Goal: Information Seeking & Learning: Learn about a topic

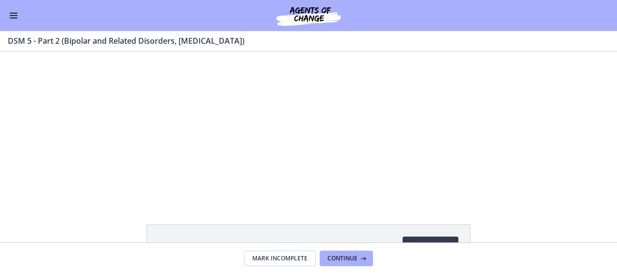
click at [17, 14] on button "Enable menu" at bounding box center [14, 16] width 12 height 12
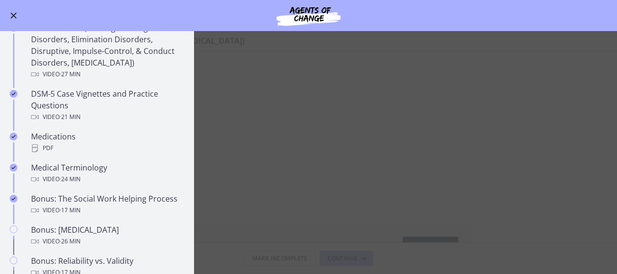
scroll to position [559, 0]
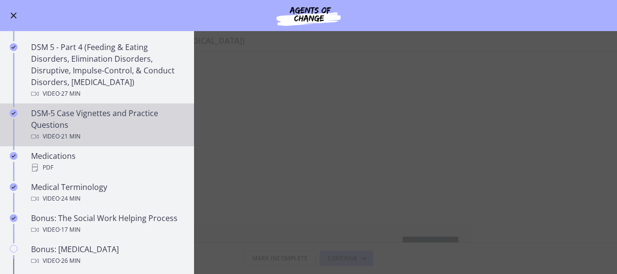
click at [83, 105] on link "DSM-5 Case Vignettes and Practice Questions Video · 21 min" at bounding box center [97, 124] width 194 height 43
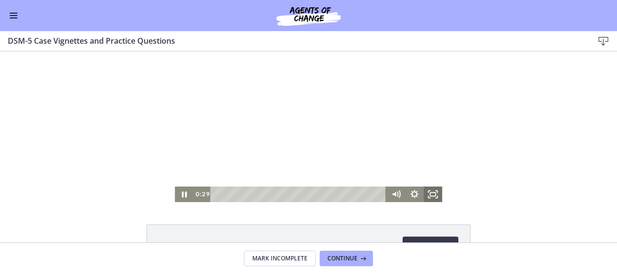
click at [431, 193] on icon "Fullscreen" at bounding box center [433, 194] width 18 height 16
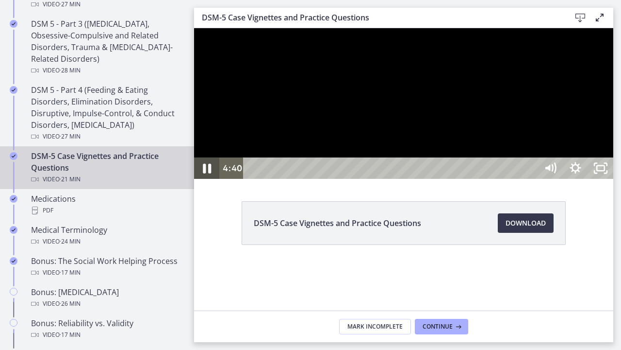
click at [213, 181] on icon "Pause" at bounding box center [207, 168] width 30 height 26
click at [207, 172] on icon "Play Video" at bounding box center [207, 168] width 6 height 9
click at [207, 181] on icon "Pause" at bounding box center [207, 168] width 30 height 26
click at [206, 172] on icon "Play Video" at bounding box center [207, 168] width 6 height 9
click at [532, 179] on div "0:00" at bounding box center [391, 167] width 279 height 21
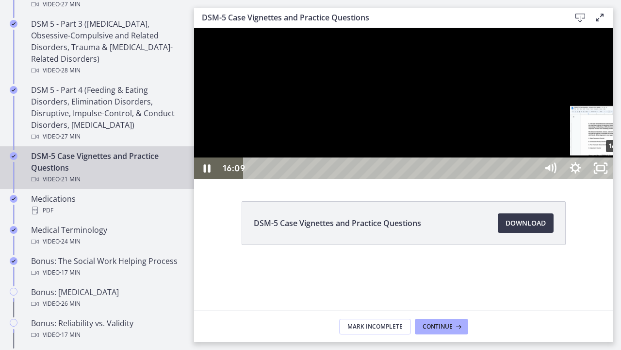
click at [532, 179] on div "16:08" at bounding box center [391, 167] width 279 height 21
click at [218, 179] on icon "Pause" at bounding box center [206, 167] width 25 height 21
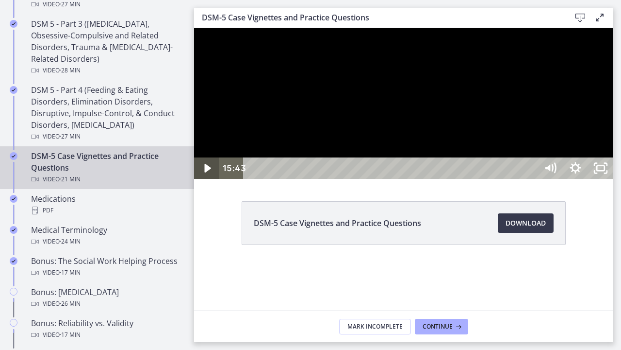
click at [211, 179] on icon "Play Video" at bounding box center [207, 167] width 25 height 21
click at [532, 179] on div "17:28" at bounding box center [391, 167] width 279 height 21
click at [532, 179] on div "19:35" at bounding box center [391, 167] width 279 height 21
click at [614, 179] on icon "Unfullscreen" at bounding box center [600, 167] width 25 height 21
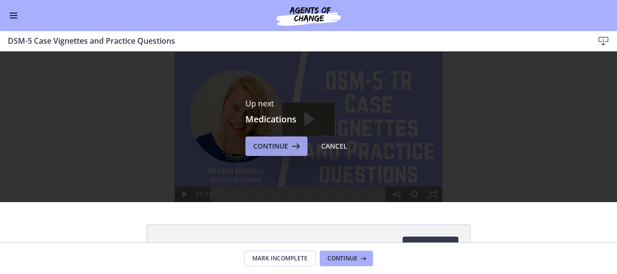
click at [268, 142] on span "Continue" at bounding box center [270, 146] width 35 height 12
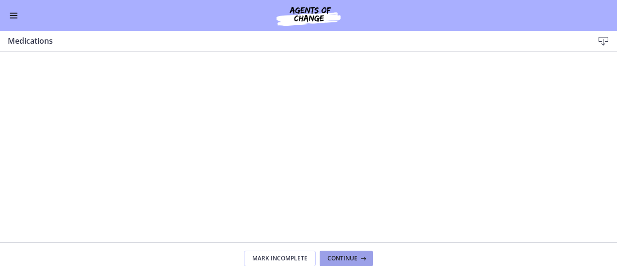
click at [338, 256] on span "Continue" at bounding box center [343, 258] width 30 height 8
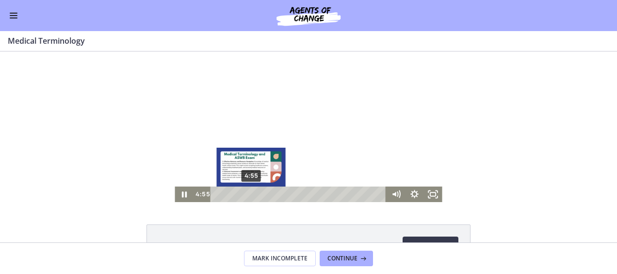
click at [248, 196] on div "4:55" at bounding box center [299, 194] width 165 height 16
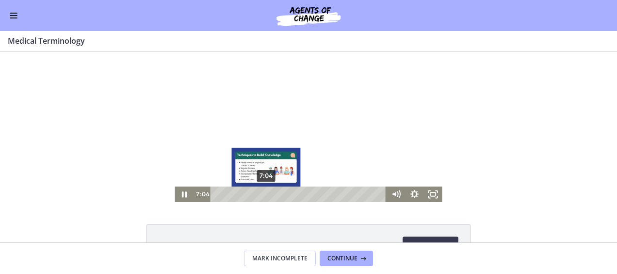
click at [263, 195] on div "7:04" at bounding box center [299, 194] width 165 height 16
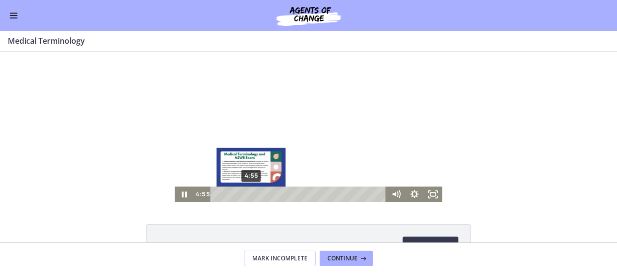
click at [248, 194] on div "4:55" at bounding box center [299, 194] width 165 height 16
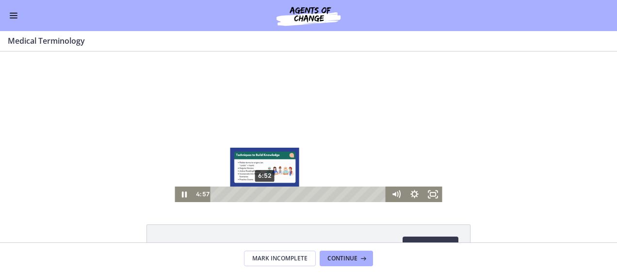
click at [262, 194] on div "6:52" at bounding box center [299, 194] width 165 height 16
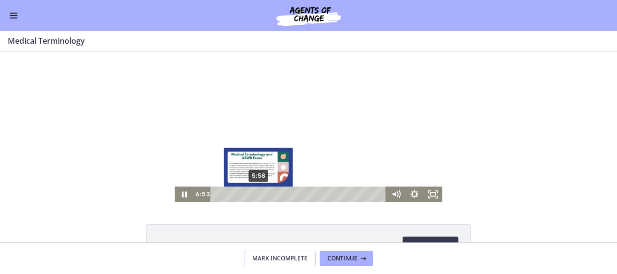
click at [255, 192] on div "5:58" at bounding box center [299, 194] width 165 height 16
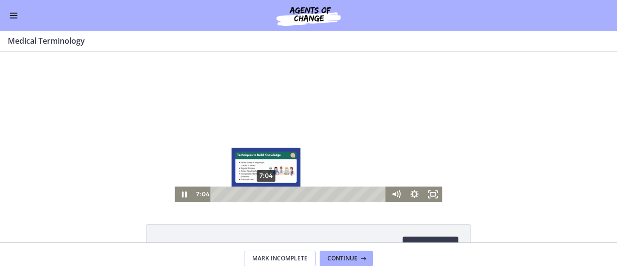
click at [263, 192] on div "7:04" at bounding box center [299, 194] width 165 height 16
click at [267, 194] on div "7:33" at bounding box center [299, 194] width 165 height 16
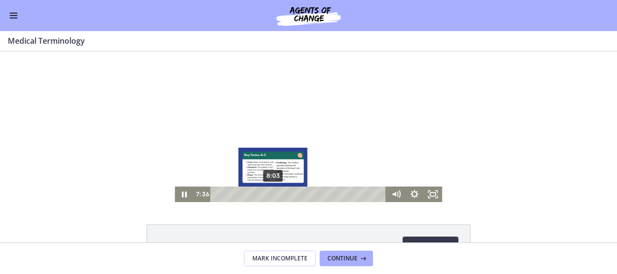
click at [270, 194] on div "8:03" at bounding box center [299, 194] width 165 height 16
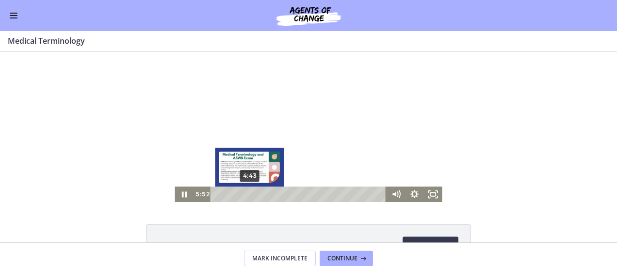
click at [247, 191] on div "4:43" at bounding box center [299, 194] width 165 height 16
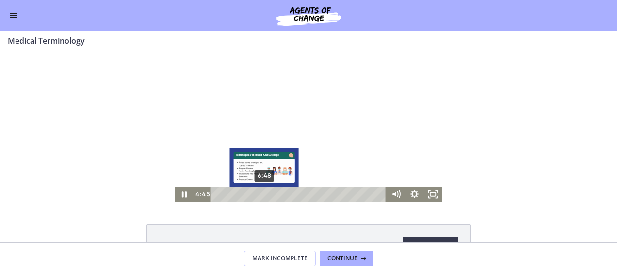
click at [262, 193] on div "6:48" at bounding box center [299, 194] width 165 height 16
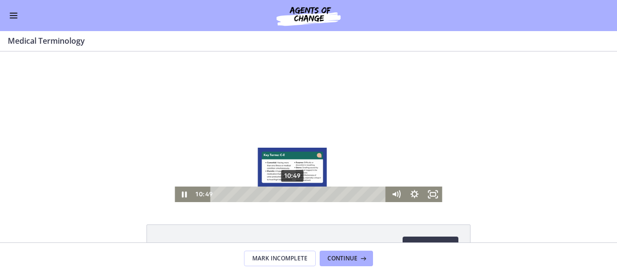
click at [289, 193] on div "10:49" at bounding box center [299, 194] width 165 height 16
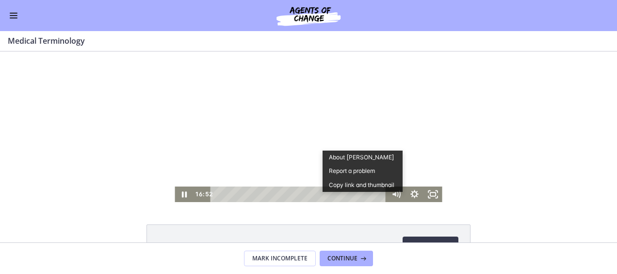
click at [356, 170] on button "Report a problem" at bounding box center [363, 171] width 81 height 14
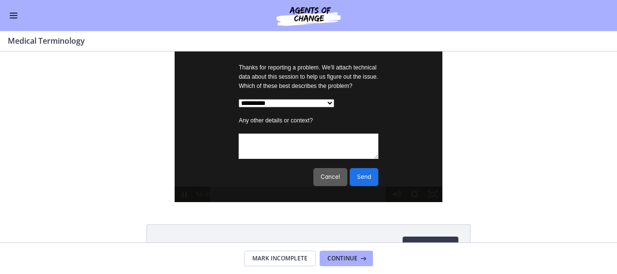
click at [319, 183] on button "Cancel" at bounding box center [331, 177] width 34 height 18
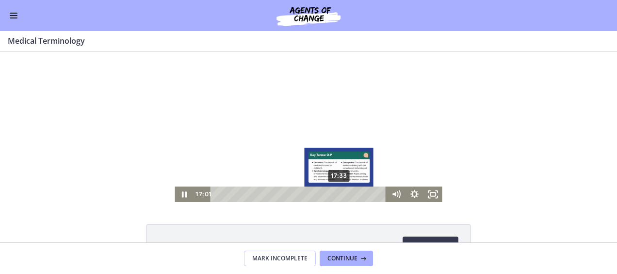
click at [336, 193] on div "17:33" at bounding box center [299, 194] width 165 height 16
click at [340, 193] on div "18:02" at bounding box center [299, 194] width 165 height 16
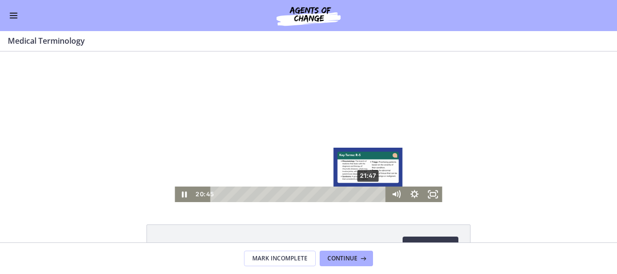
click at [366, 191] on div "**********" at bounding box center [308, 126] width 267 height 150
drag, startPoint x: 325, startPoint y: 176, endPoint x: 368, endPoint y: 185, distance: 44.2
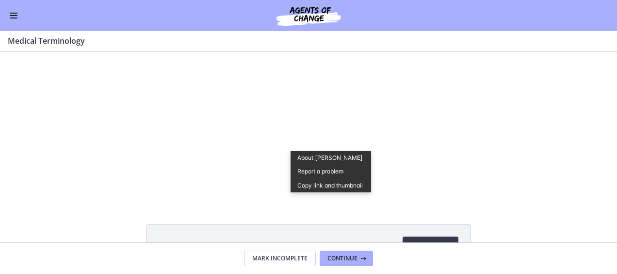
click at [259, 219] on div "Medical Terminology Download Opens in a new window" at bounding box center [308, 146] width 617 height 191
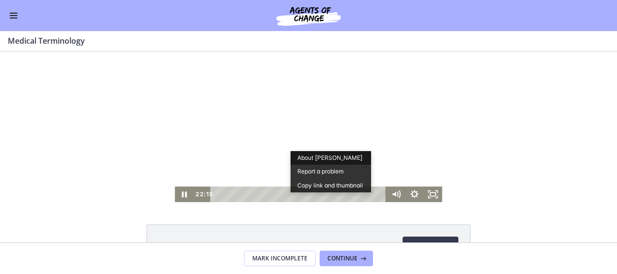
click at [310, 165] on button "Report a problem" at bounding box center [331, 172] width 81 height 14
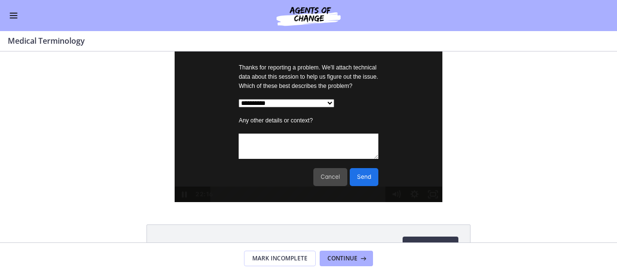
click at [322, 182] on button "Cancel" at bounding box center [331, 177] width 34 height 18
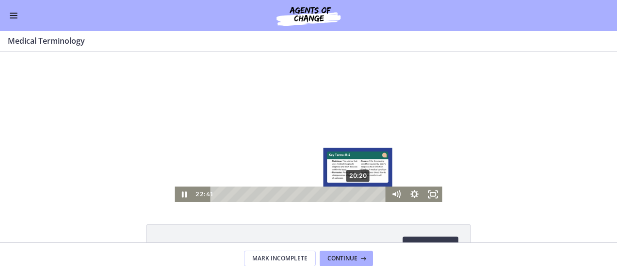
click at [356, 193] on div "20:20" at bounding box center [299, 194] width 165 height 16
click at [358, 193] on div "20:36" at bounding box center [299, 194] width 165 height 16
click at [358, 193] on div "Playbar" at bounding box center [360, 194] width 5 height 5
click at [362, 194] on div "21:06" at bounding box center [299, 194] width 165 height 16
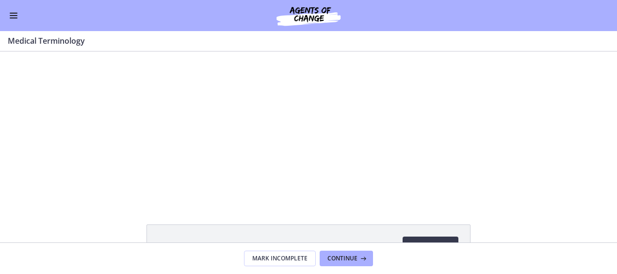
click at [457, 156] on div "**********" at bounding box center [308, 126] width 617 height 150
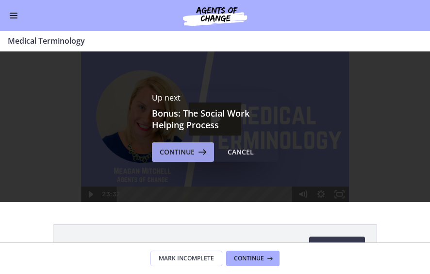
click at [179, 150] on span "Continue" at bounding box center [177, 152] width 35 height 12
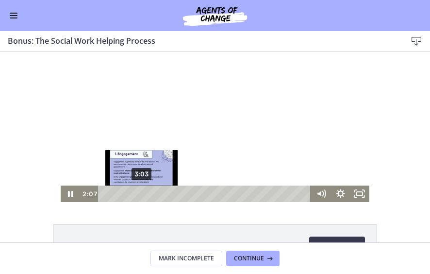
click at [138, 193] on div "3:03" at bounding box center [205, 193] width 201 height 17
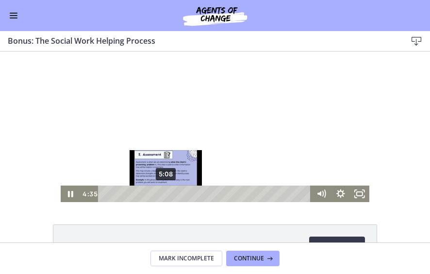
click at [163, 193] on div "5:08" at bounding box center [205, 193] width 201 height 17
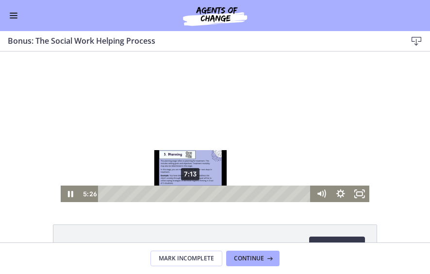
click at [187, 193] on div "7:13" at bounding box center [205, 193] width 201 height 17
click at [188, 193] on div "Playbar" at bounding box center [190, 193] width 5 height 5
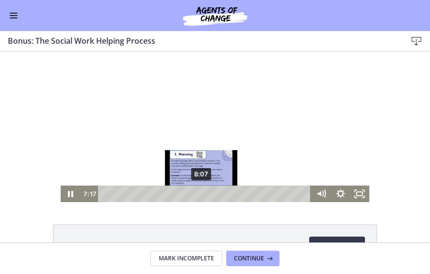
click at [199, 192] on div "8:07" at bounding box center [205, 193] width 201 height 17
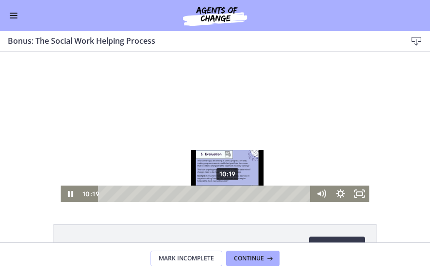
click at [224, 192] on div "10:19" at bounding box center [205, 193] width 201 height 17
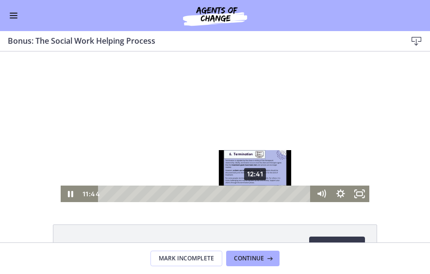
click at [253, 194] on div "12:41" at bounding box center [205, 193] width 201 height 17
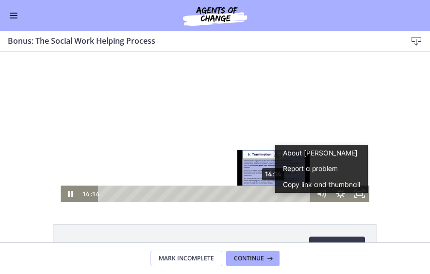
drag, startPoint x: 200, startPoint y: 194, endPoint x: 271, endPoint y: 193, distance: 70.4
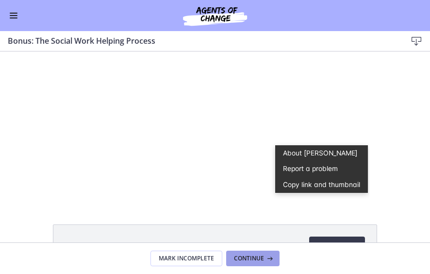
click at [239, 252] on button "Continue" at bounding box center [252, 258] width 53 height 16
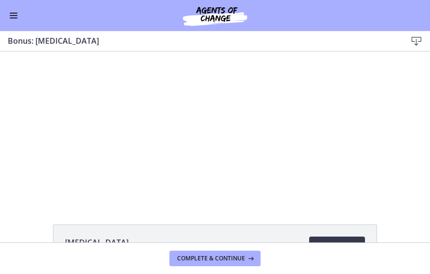
click at [15, 16] on span "Enable menu" at bounding box center [14, 15] width 8 height 1
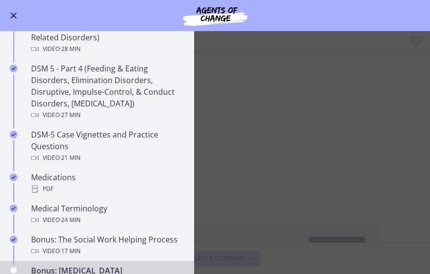
scroll to position [537, 0]
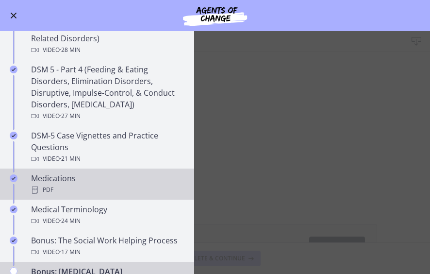
click at [37, 186] on icon "Chapters" at bounding box center [35, 190] width 8 height 8
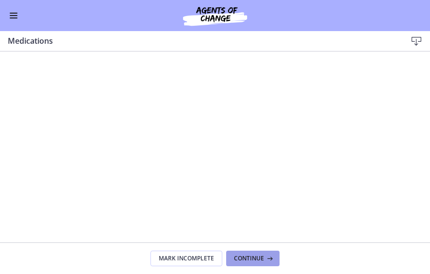
click at [255, 256] on span "Continue" at bounding box center [249, 258] width 30 height 8
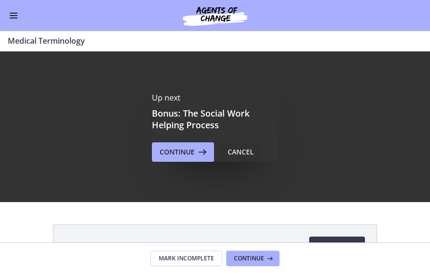
click at [239, 145] on button "Cancel" at bounding box center [241, 151] width 42 height 19
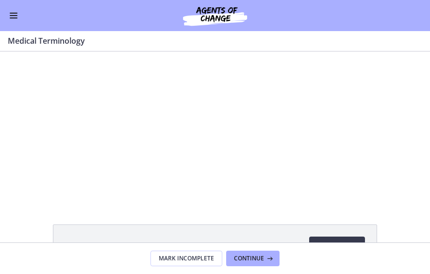
click at [14, 11] on button "Enable menu" at bounding box center [14, 16] width 12 height 12
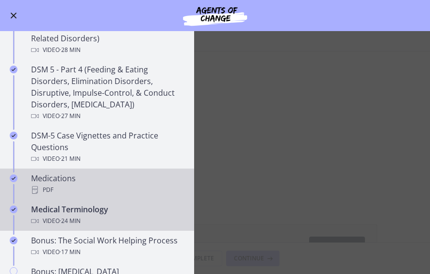
click at [47, 168] on link "Medications PDF" at bounding box center [97, 183] width 194 height 31
